Goal: Information Seeking & Learning: Understand process/instructions

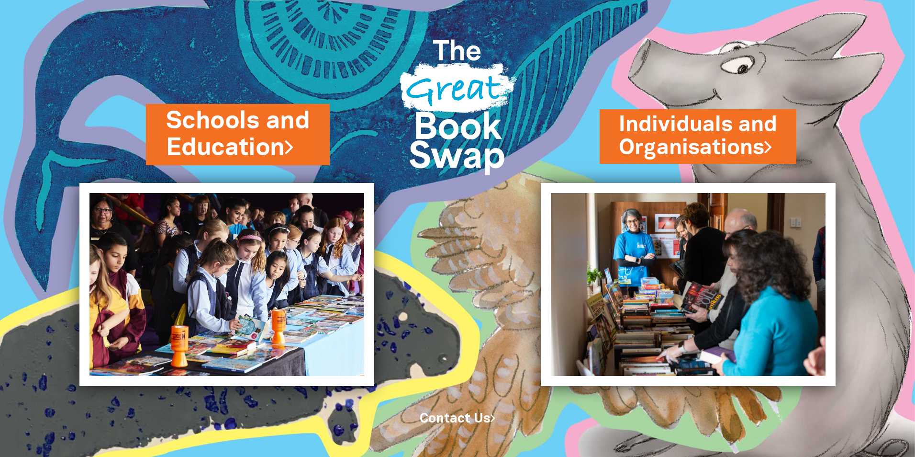
click at [284, 153] on link "Schools and Education" at bounding box center [238, 134] width 144 height 60
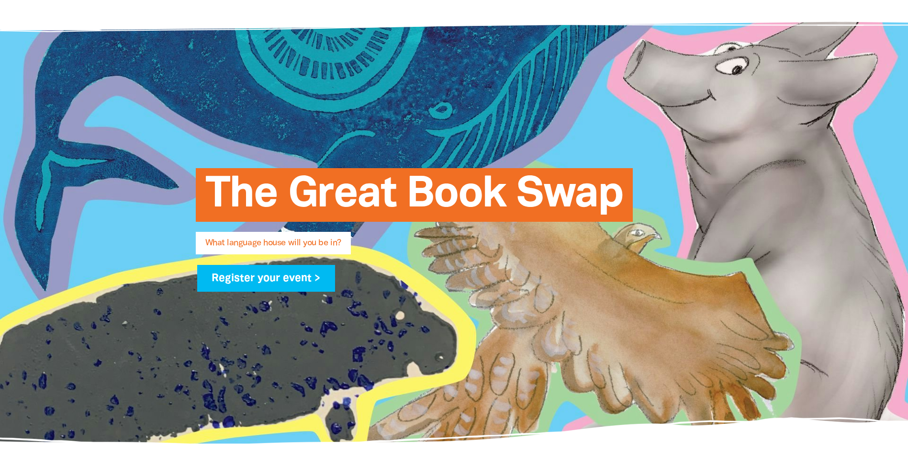
scroll to position [239, 0]
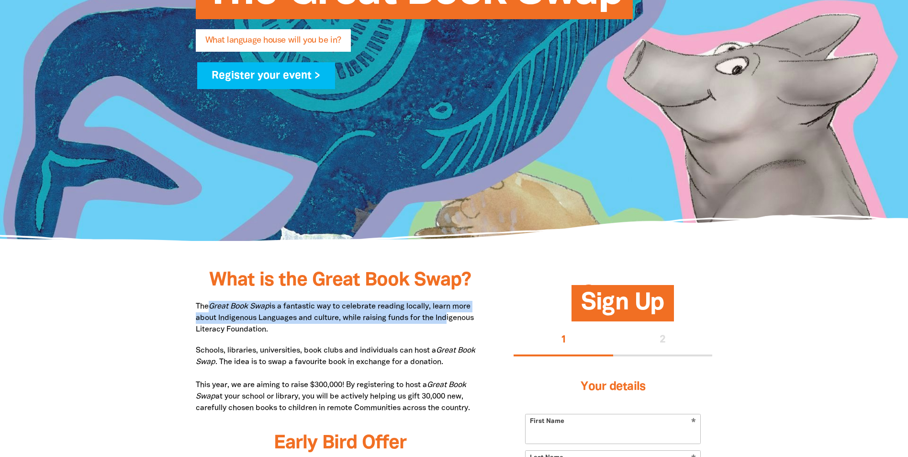
drag, startPoint x: 256, startPoint y: 305, endPoint x: 447, endPoint y: 323, distance: 191.3
click at [447, 323] on p "The Great Book Swap is a fantastic way to celebrate reading locally, learn more…" at bounding box center [341, 318] width 290 height 34
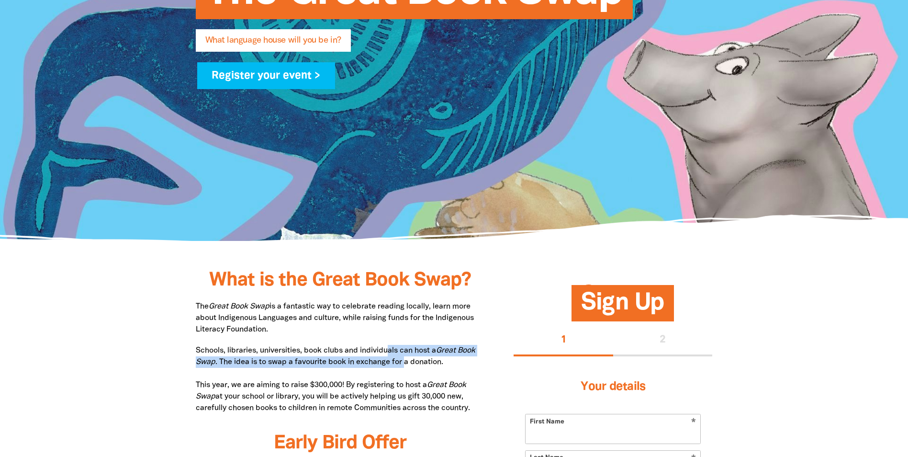
drag, startPoint x: 388, startPoint y: 354, endPoint x: 408, endPoint y: 357, distance: 20.3
click at [408, 357] on p "Schools, libraries, universities, book clubs and individuals can host a Great B…" at bounding box center [341, 379] width 290 height 69
click at [411, 357] on p "Schools, libraries, universities, book clubs and individuals can host a Great B…" at bounding box center [341, 379] width 290 height 69
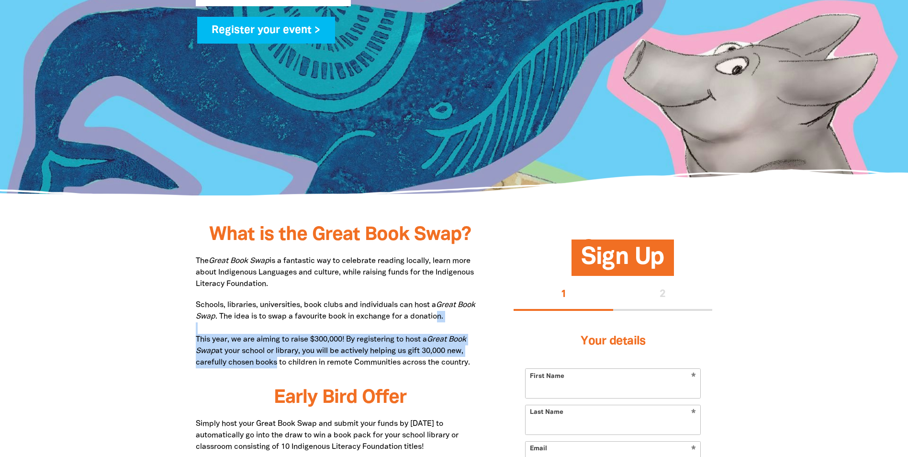
scroll to position [287, 0]
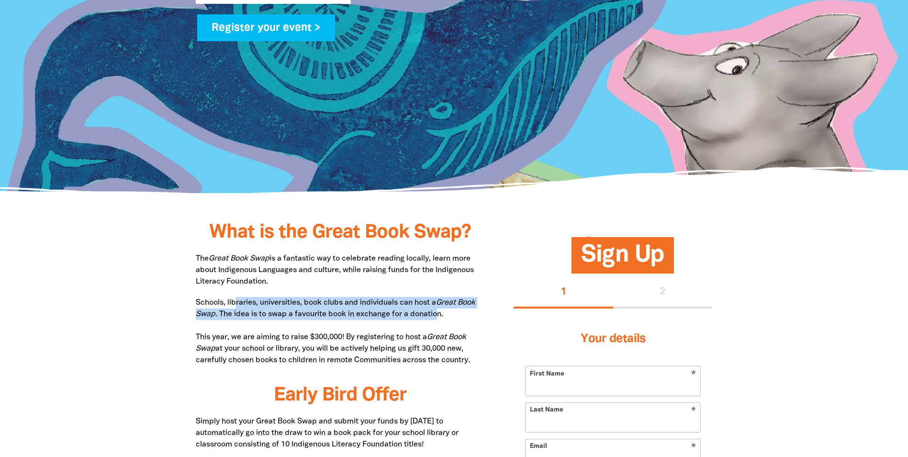
drag, startPoint x: 436, startPoint y: 357, endPoint x: 234, endPoint y: 306, distance: 208.1
click at [234, 306] on p "Schools, libraries, universities, book clubs and individuals can host a Great B…" at bounding box center [341, 331] width 290 height 69
drag, startPoint x: 234, startPoint y: 306, endPoint x: 248, endPoint y: 304, distance: 13.6
click at [234, 306] on p "Schools, libraries, universities, book clubs and individuals can host a Great B…" at bounding box center [341, 331] width 290 height 69
drag, startPoint x: 260, startPoint y: 304, endPoint x: 421, endPoint y: 317, distance: 161.3
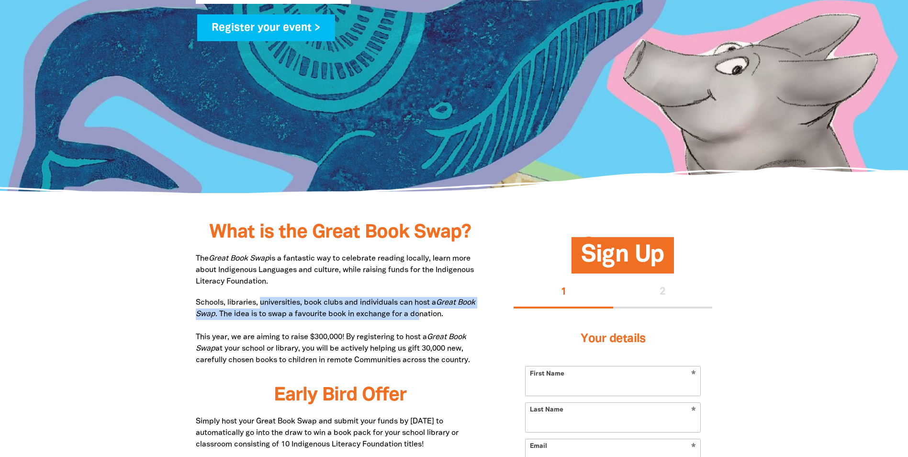
click at [421, 317] on p "Schools, libraries, universities, book clubs and individuals can host a Great B…" at bounding box center [341, 331] width 290 height 69
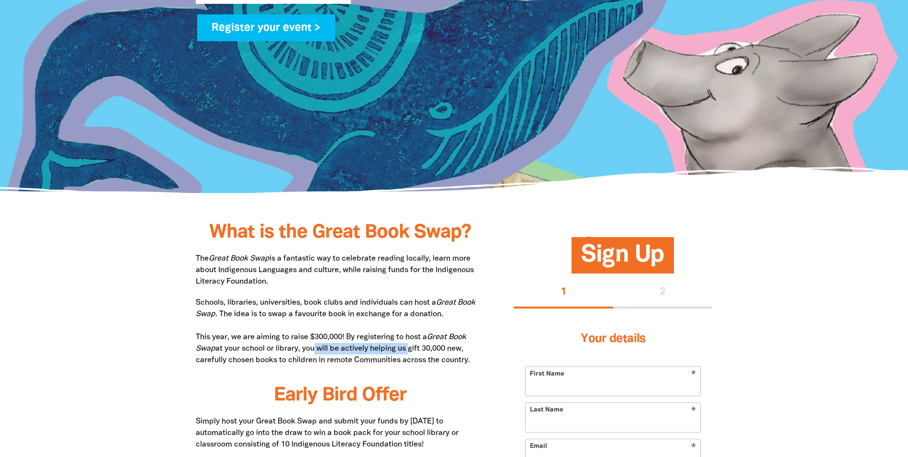
drag, startPoint x: 410, startPoint y: 348, endPoint x: 289, endPoint y: 345, distance: 121.1
click at [289, 345] on p "Schools, libraries, universities, book clubs and individuals can host a Great B…" at bounding box center [341, 331] width 290 height 69
drag, startPoint x: 289, startPoint y: 345, endPoint x: 282, endPoint y: 345, distance: 6.7
click at [282, 345] on p "Schools, libraries, universities, book clubs and individuals can host a Great B…" at bounding box center [341, 331] width 290 height 69
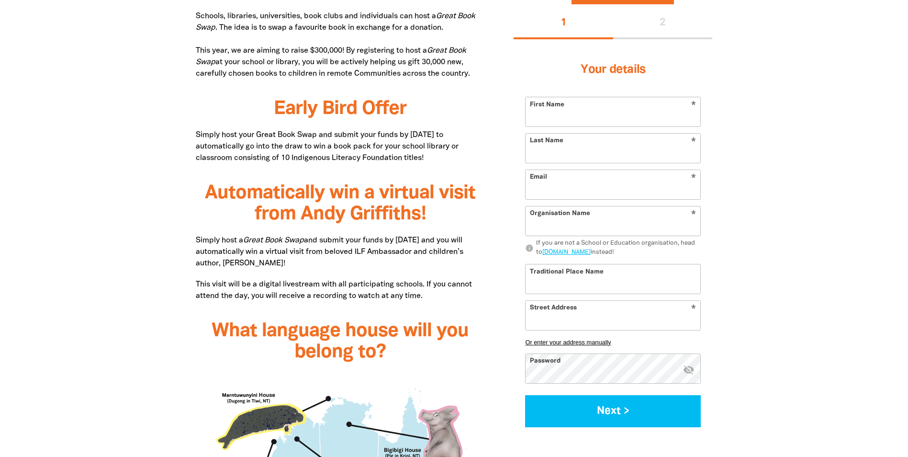
scroll to position [574, 0]
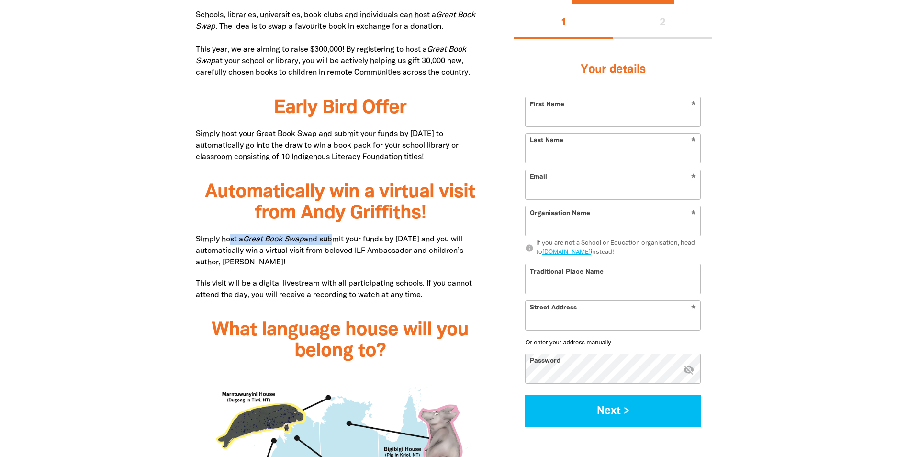
drag, startPoint x: 229, startPoint y: 234, endPoint x: 351, endPoint y: 238, distance: 122.6
click at [348, 238] on p "Simply host a Great Book Swap and submit your funds by [DATE] and you will auto…" at bounding box center [341, 251] width 290 height 34
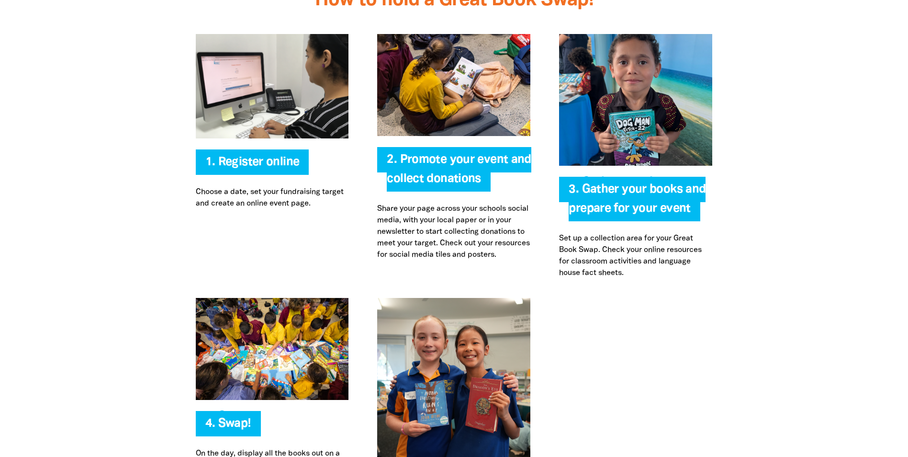
scroll to position [2106, 0]
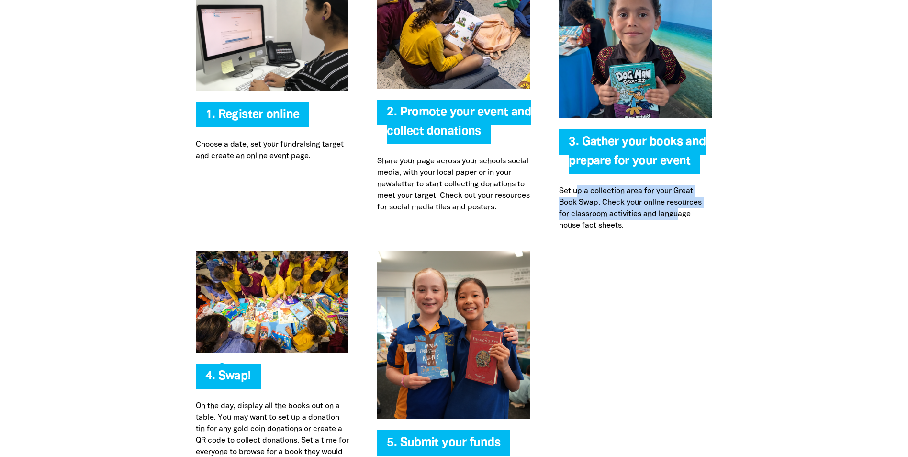
drag, startPoint x: 578, startPoint y: 189, endPoint x: 680, endPoint y: 216, distance: 105.9
click at [680, 216] on p "Set up a collection area for your Great Book Swap. Check your online resources …" at bounding box center [635, 208] width 153 height 46
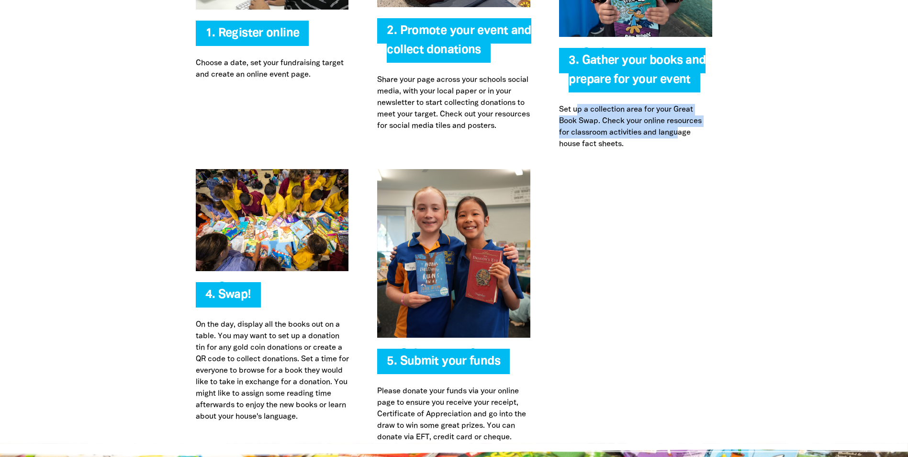
scroll to position [2201, 0]
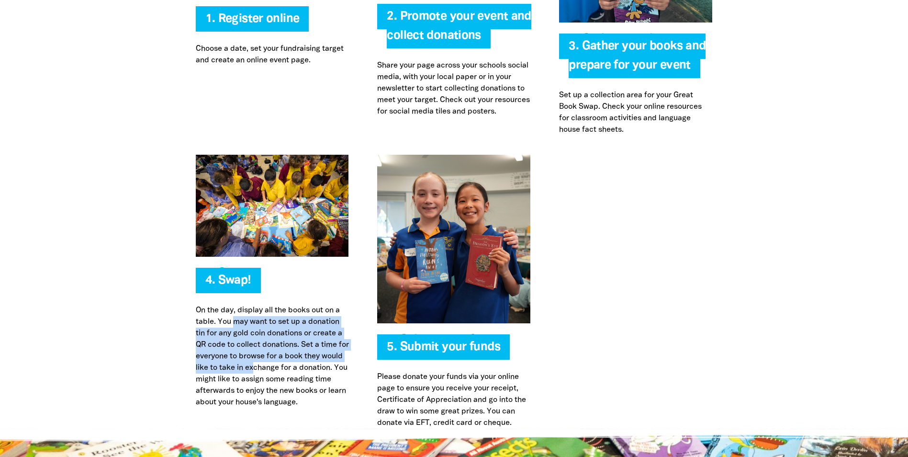
drag, startPoint x: 233, startPoint y: 323, endPoint x: 277, endPoint y: 369, distance: 63.6
click at [277, 369] on p "On the day, display all the books out on a table. You may want to set up a dona…" at bounding box center [272, 355] width 153 height 103
drag, startPoint x: 277, startPoint y: 369, endPoint x: 288, endPoint y: 369, distance: 11.0
click at [277, 369] on p "On the day, display all the books out on a table. You may want to set up a dona…" at bounding box center [272, 355] width 153 height 103
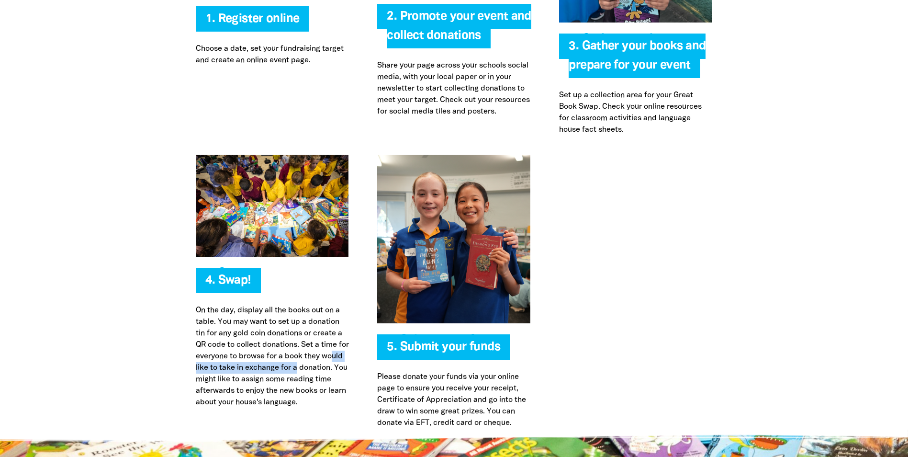
drag, startPoint x: 328, startPoint y: 369, endPoint x: 204, endPoint y: 367, distance: 123.5
click at [204, 367] on p "On the day, display all the books out on a table. You may want to set up a dona…" at bounding box center [272, 355] width 153 height 103
drag, startPoint x: 206, startPoint y: 367, endPoint x: 291, endPoint y: 366, distance: 85.7
click at [291, 366] on p "On the day, display all the books out on a table. You may want to set up a dona…" at bounding box center [272, 355] width 153 height 103
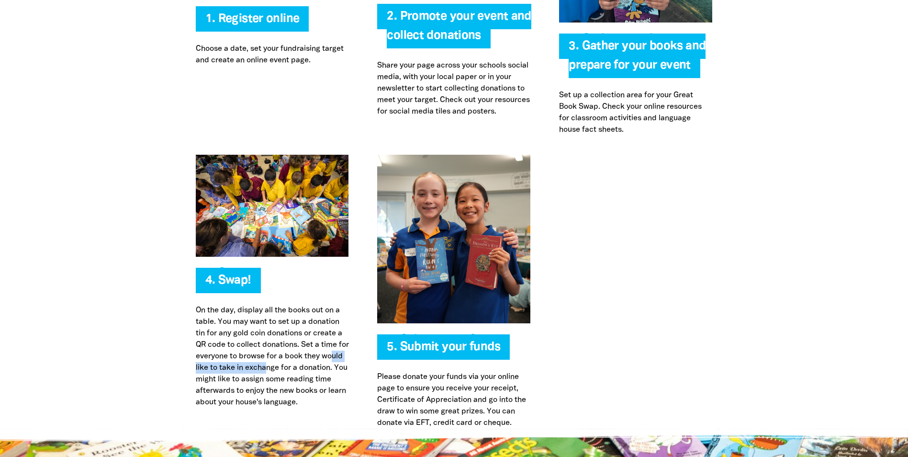
click at [291, 366] on p "On the day, display all the books out on a table. You may want to set up a dona…" at bounding box center [272, 355] width 153 height 103
